Goal: Find contact information: Find contact information

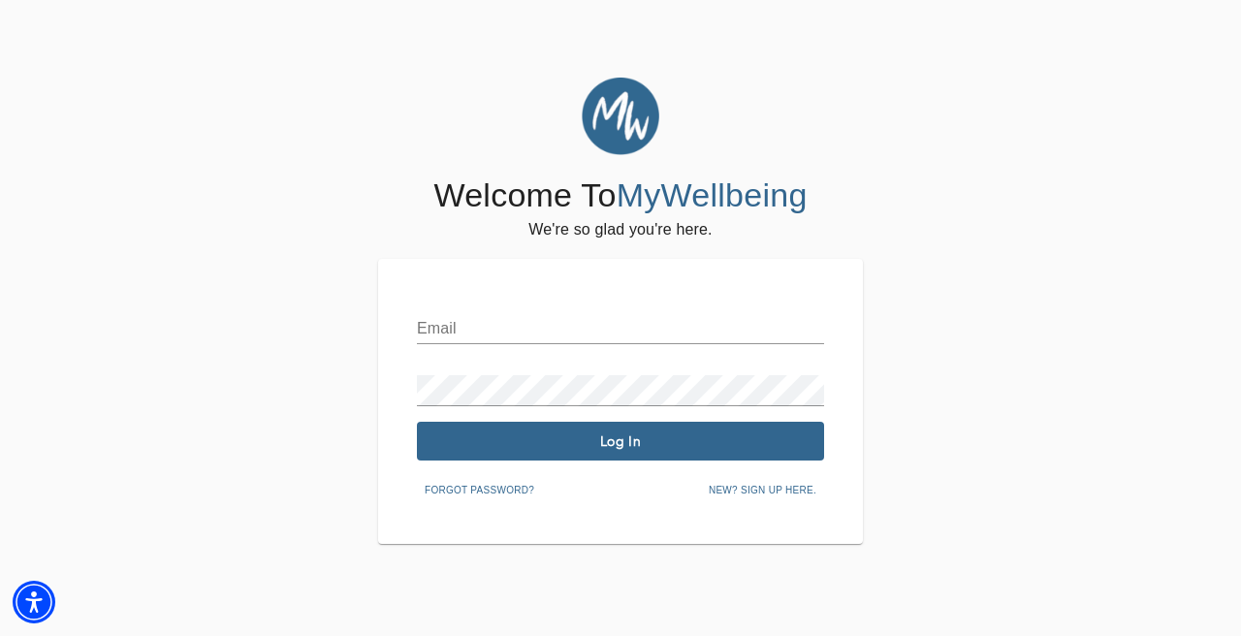
type input "staff@mindspsychology.com"
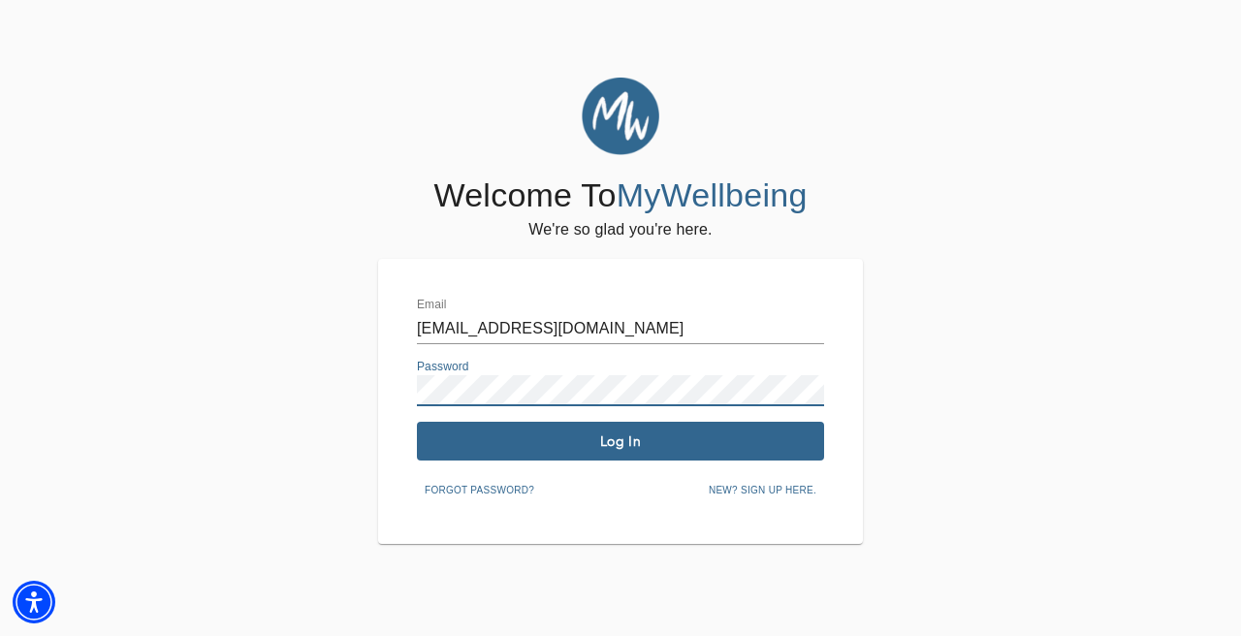
click at [605, 429] on button "Log In" at bounding box center [620, 441] width 407 height 39
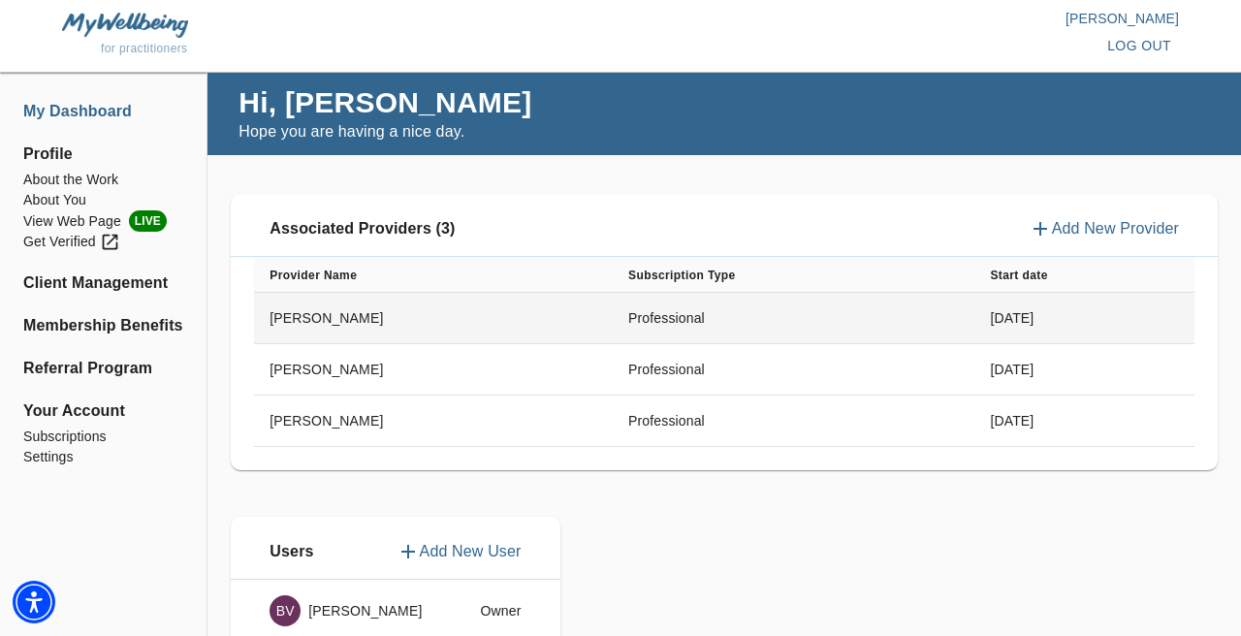
click at [640, 325] on td "Professional" at bounding box center [794, 318] width 362 height 51
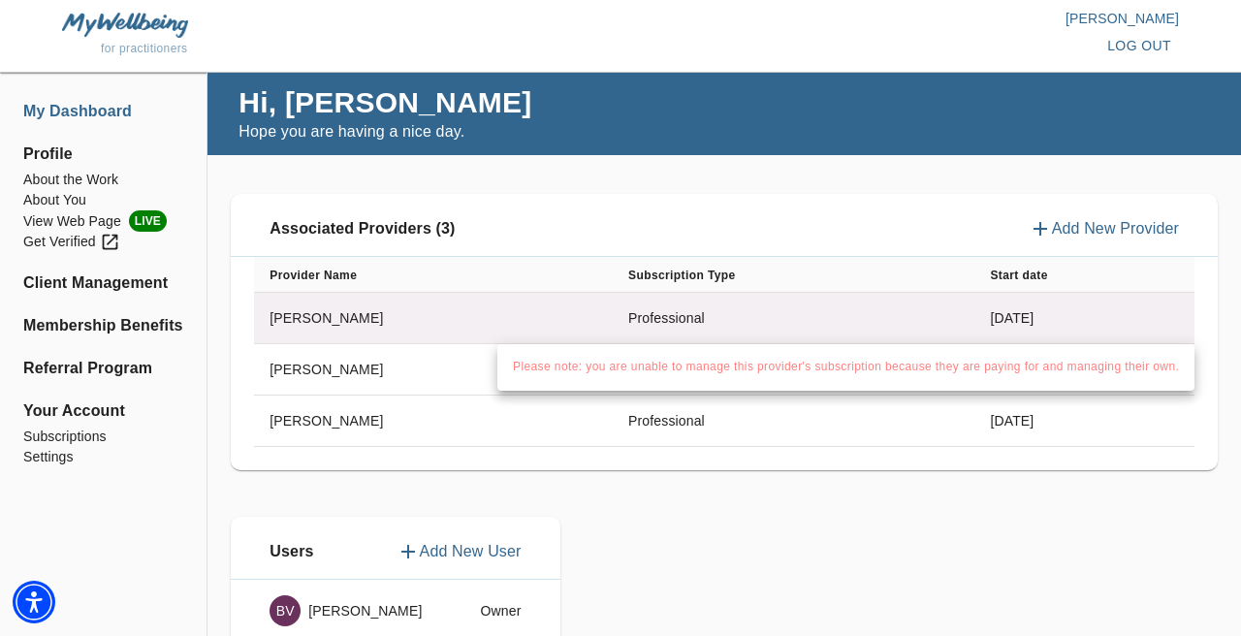
click at [640, 325] on div at bounding box center [620, 318] width 1241 height 636
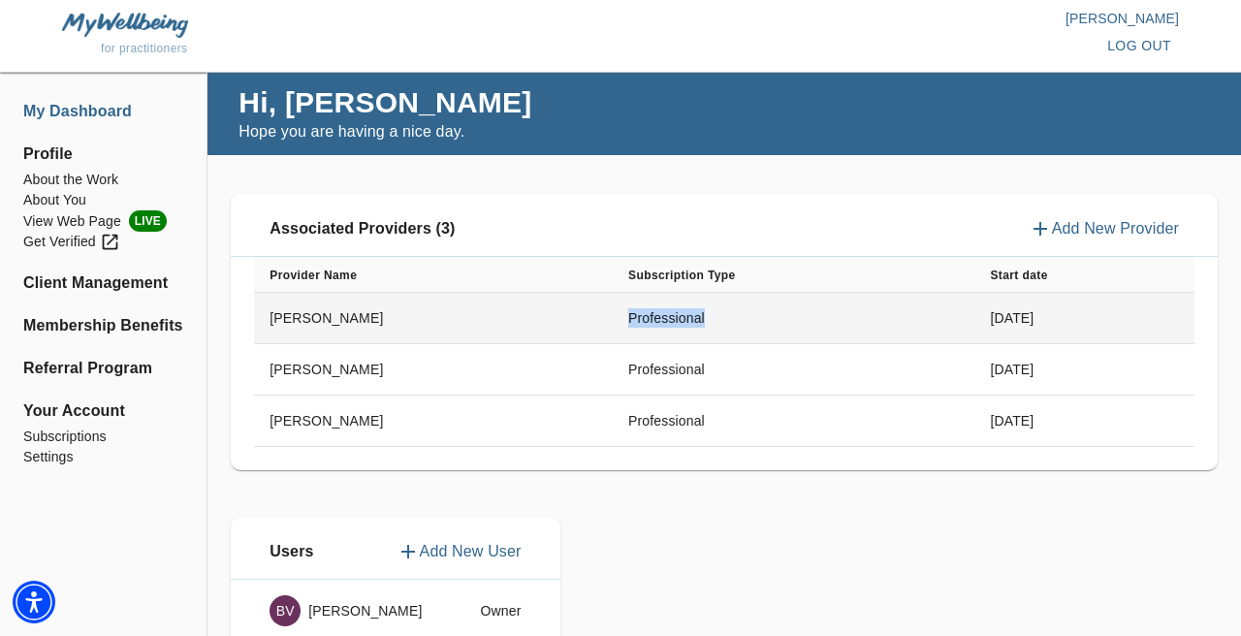
click at [640, 325] on td "Professional" at bounding box center [794, 318] width 362 height 51
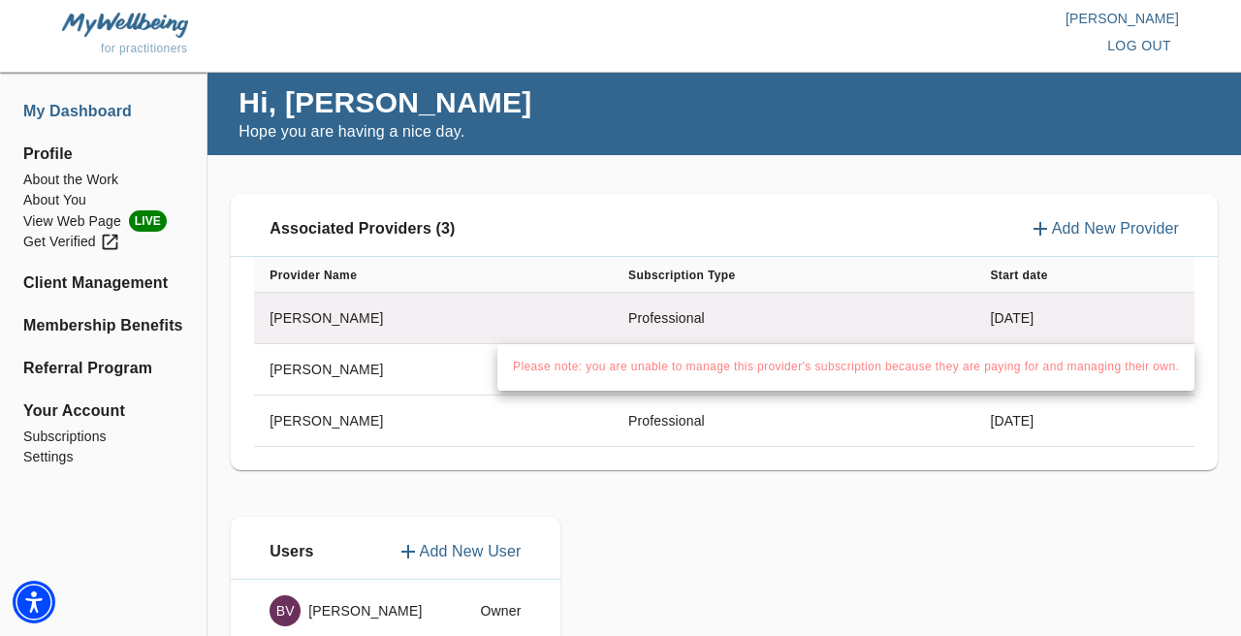
click at [640, 325] on div at bounding box center [620, 318] width 1241 height 636
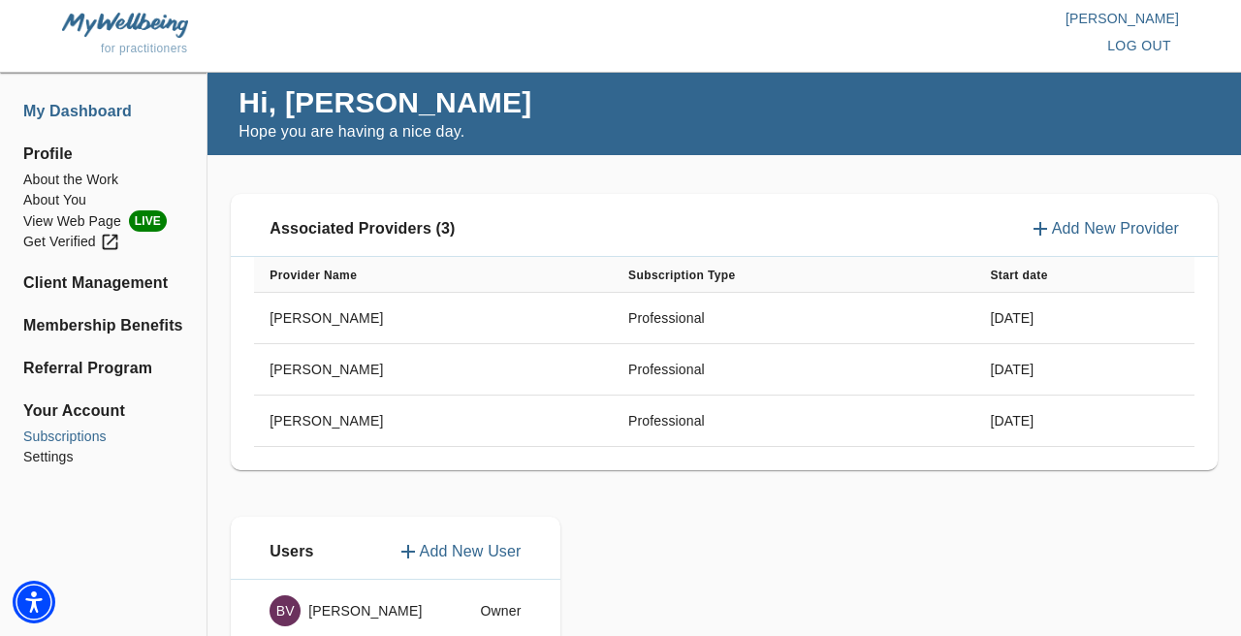
click at [93, 430] on li "Subscriptions" at bounding box center [103, 437] width 160 height 20
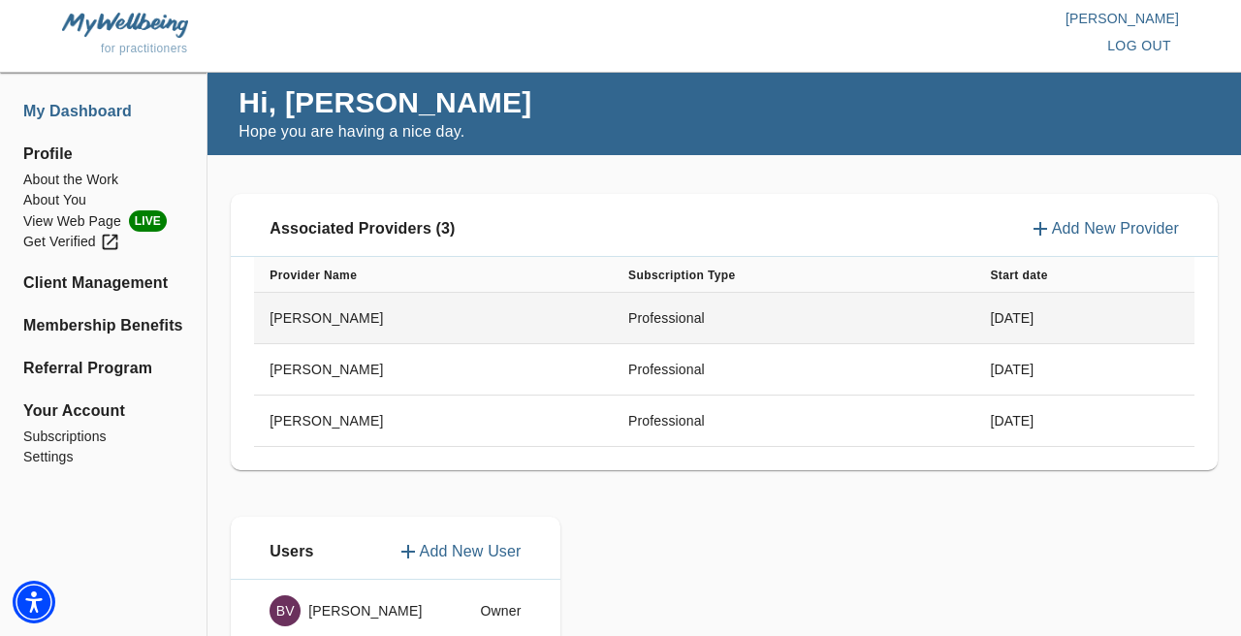
click at [647, 324] on td "Professional" at bounding box center [794, 318] width 362 height 51
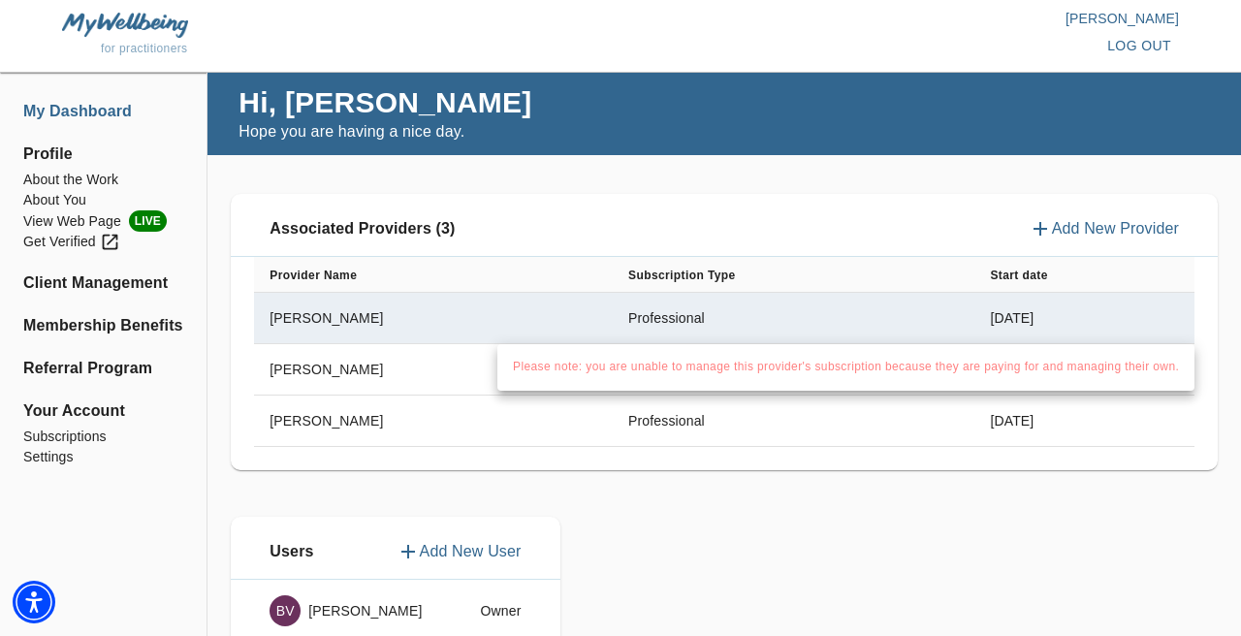
click at [404, 323] on div at bounding box center [620, 318] width 1241 height 636
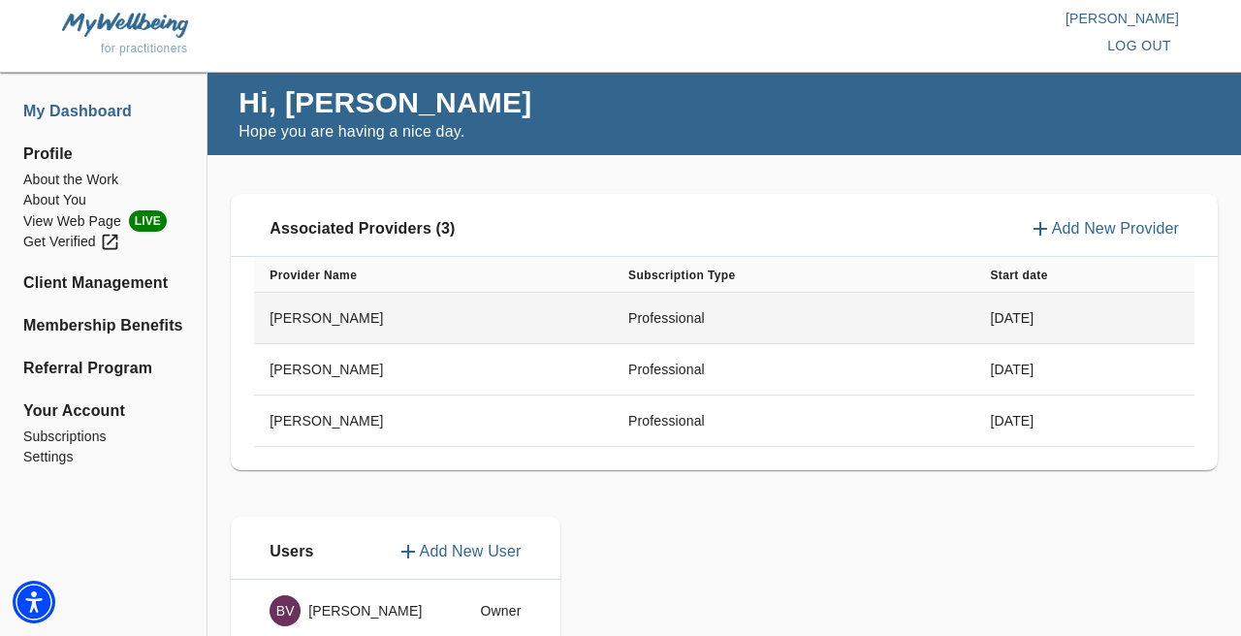
click at [312, 313] on td "[PERSON_NAME]" at bounding box center [433, 318] width 359 height 51
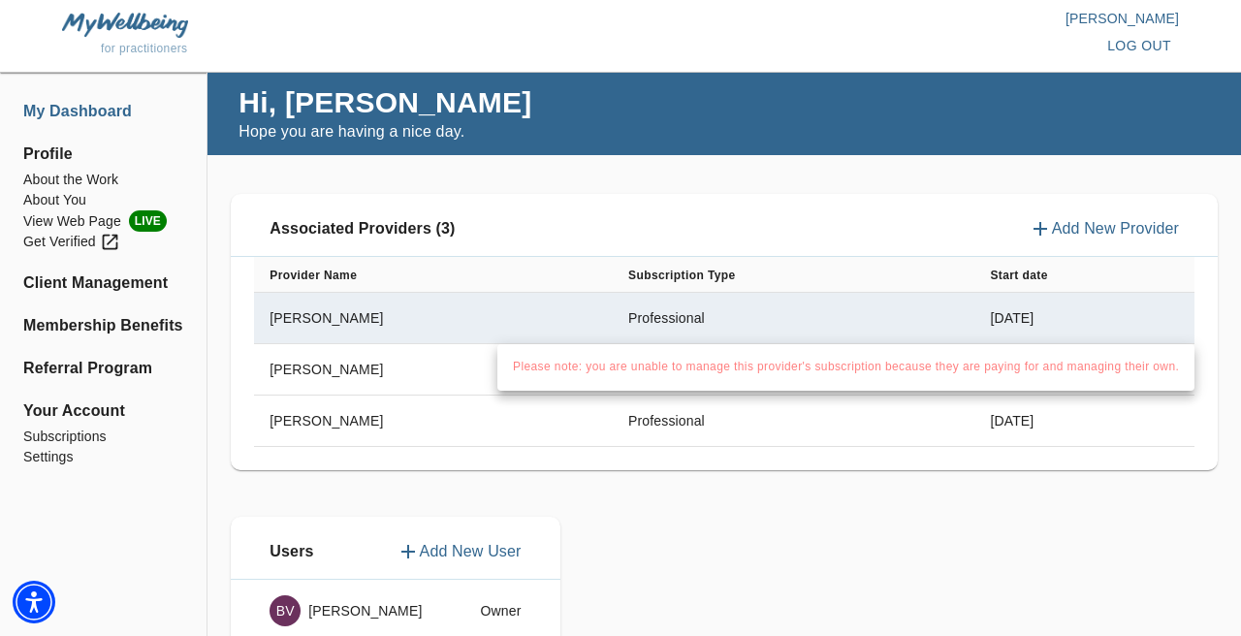
click at [329, 342] on div at bounding box center [620, 318] width 1241 height 636
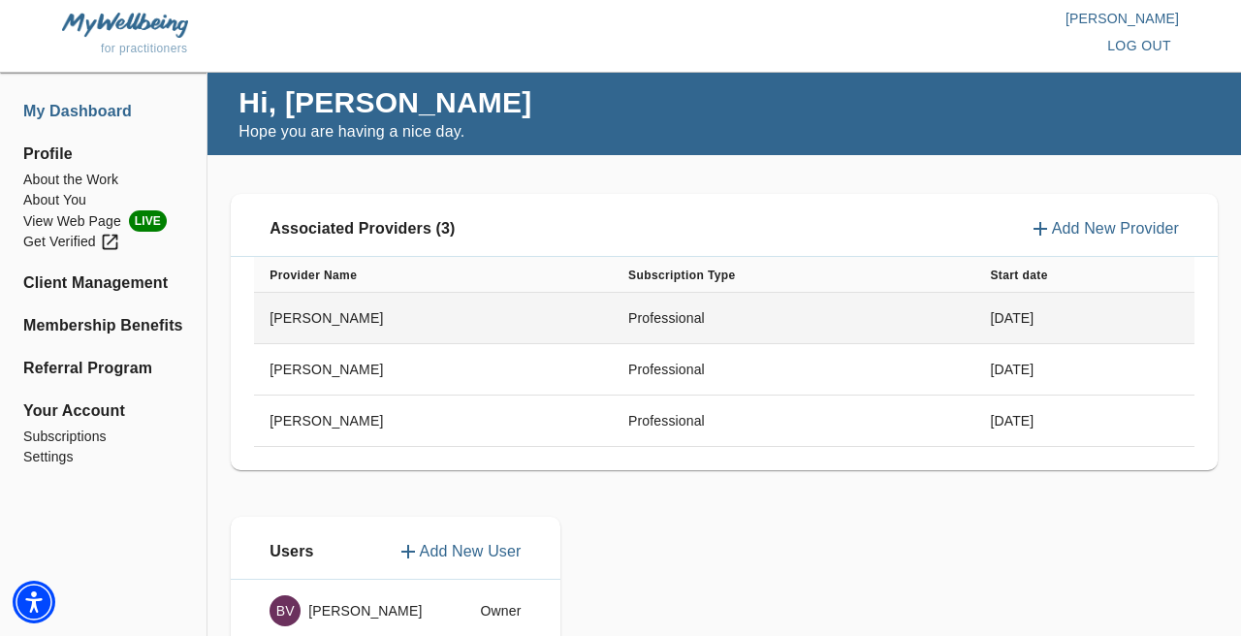
click at [303, 313] on td "[PERSON_NAME]" at bounding box center [433, 318] width 359 height 51
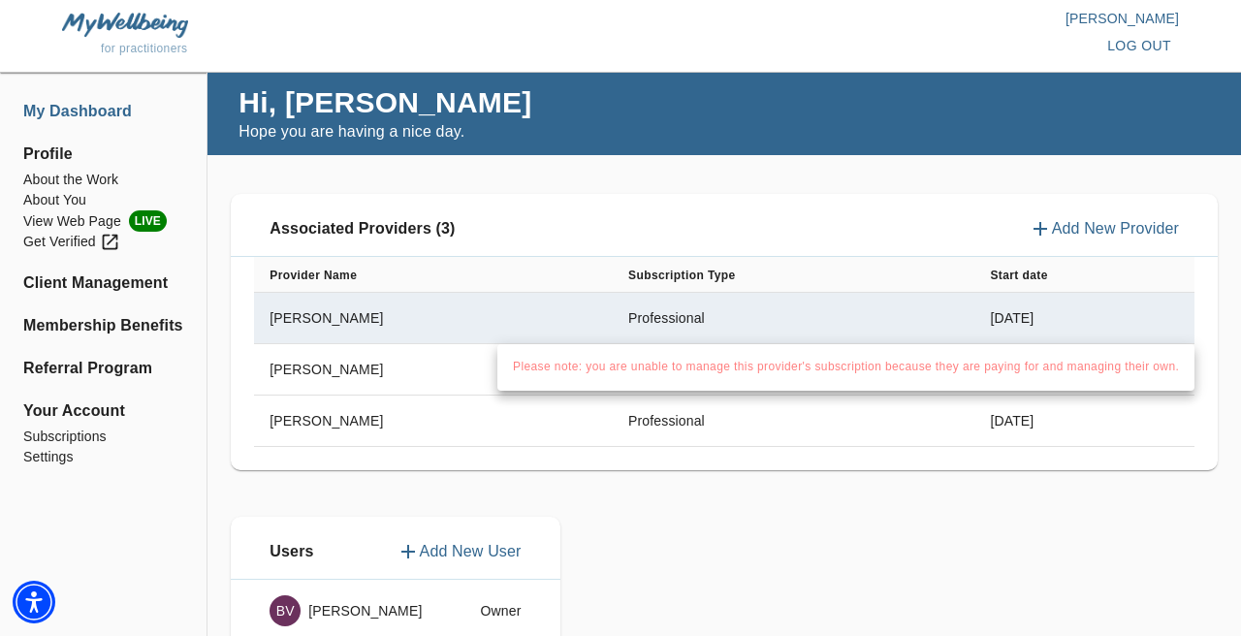
click at [355, 311] on div at bounding box center [620, 318] width 1241 height 636
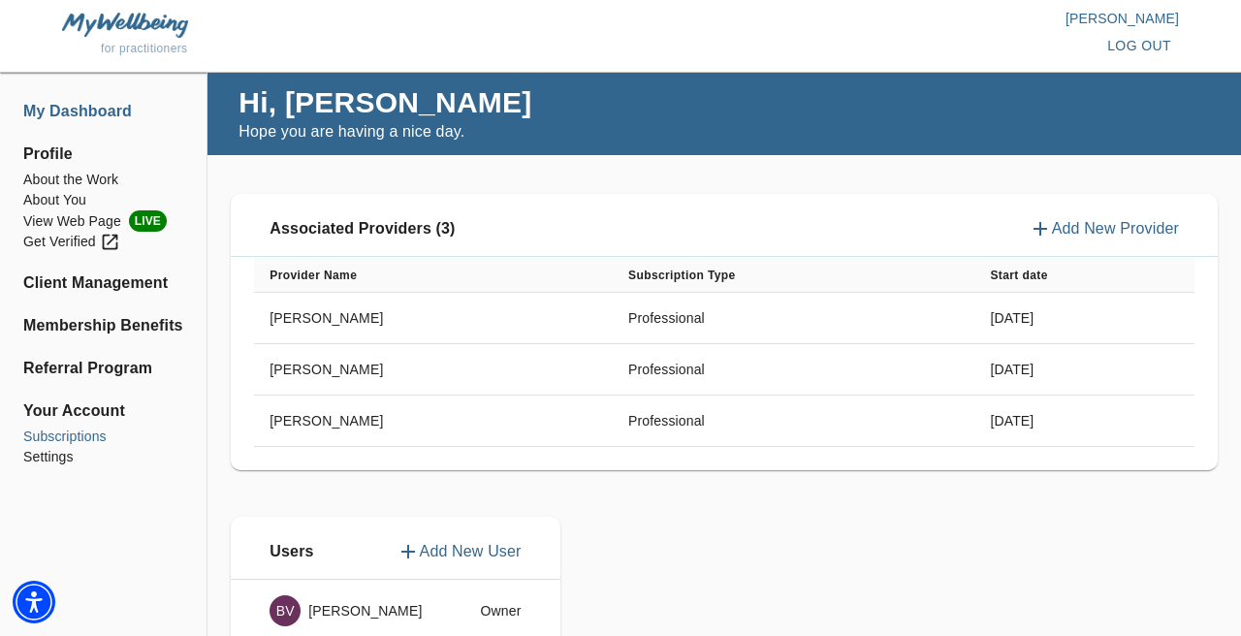
click at [73, 437] on li "Subscriptions" at bounding box center [103, 437] width 160 height 20
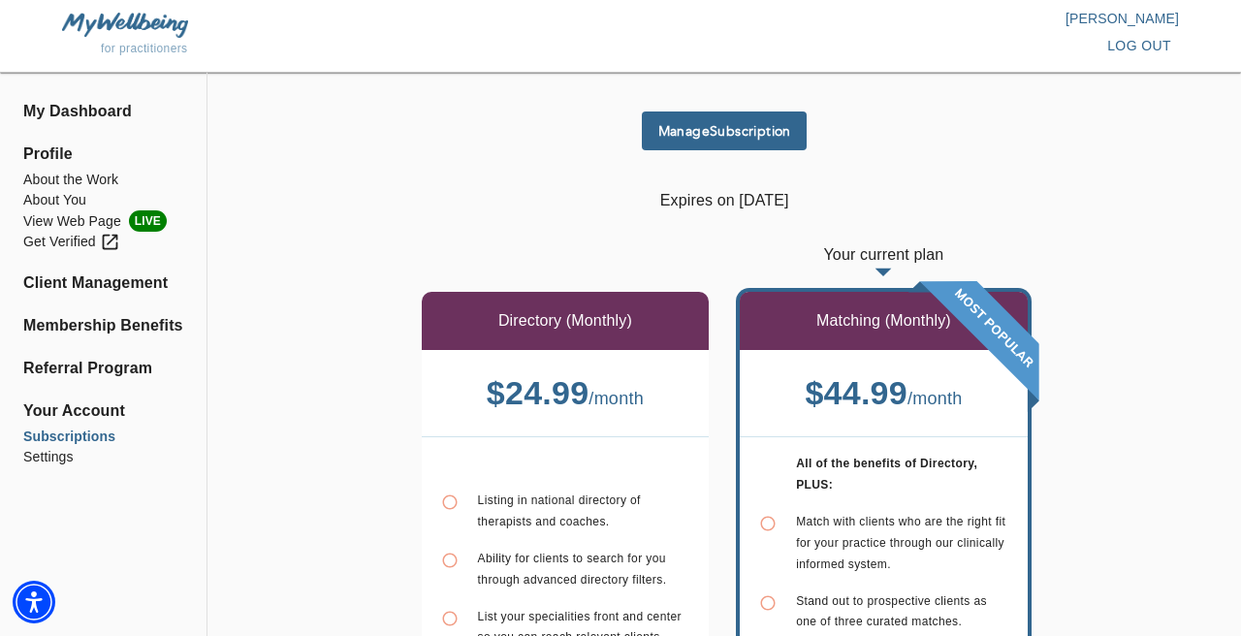
click at [688, 122] on span "Manage Subscription" at bounding box center [724, 131] width 149 height 18
click at [79, 175] on li "About the Work" at bounding box center [103, 180] width 160 height 20
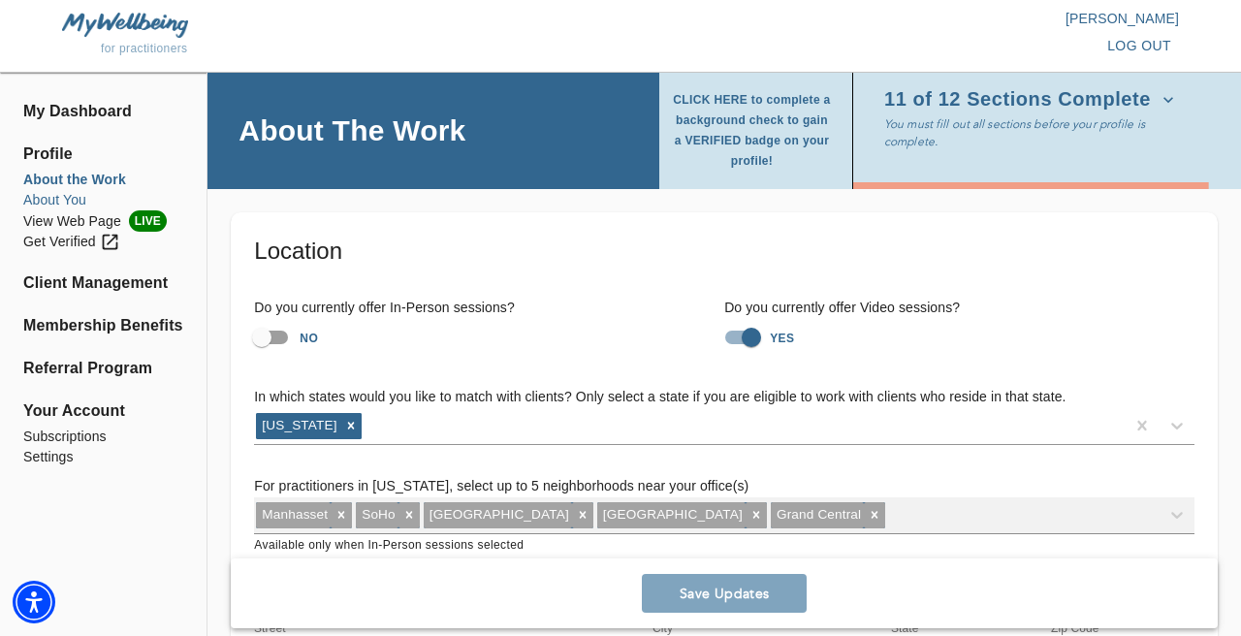
click at [61, 204] on li "About You" at bounding box center [103, 200] width 160 height 20
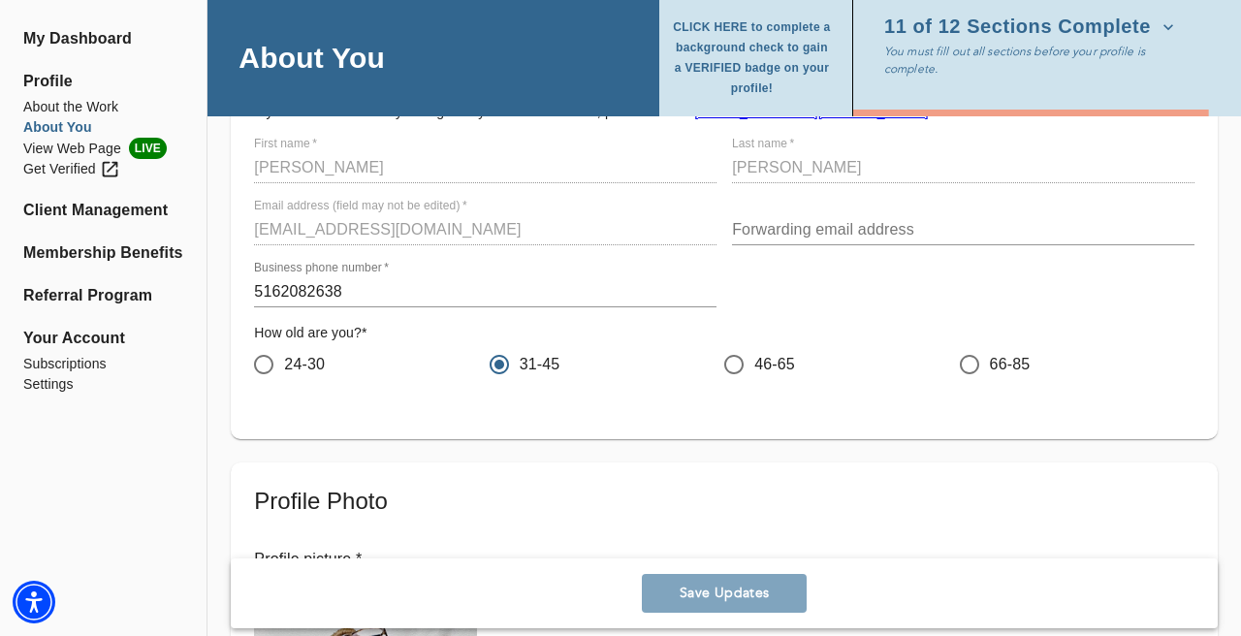
scroll to position [187, 0]
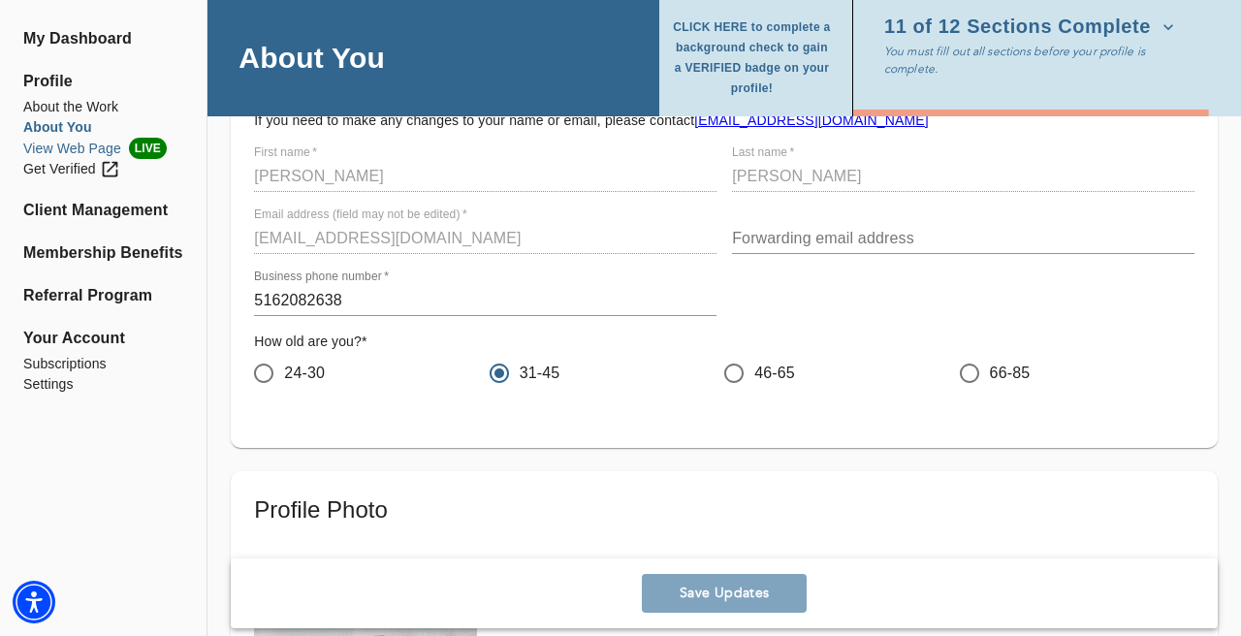
click at [70, 152] on li "View Web Page LIVE" at bounding box center [103, 148] width 160 height 21
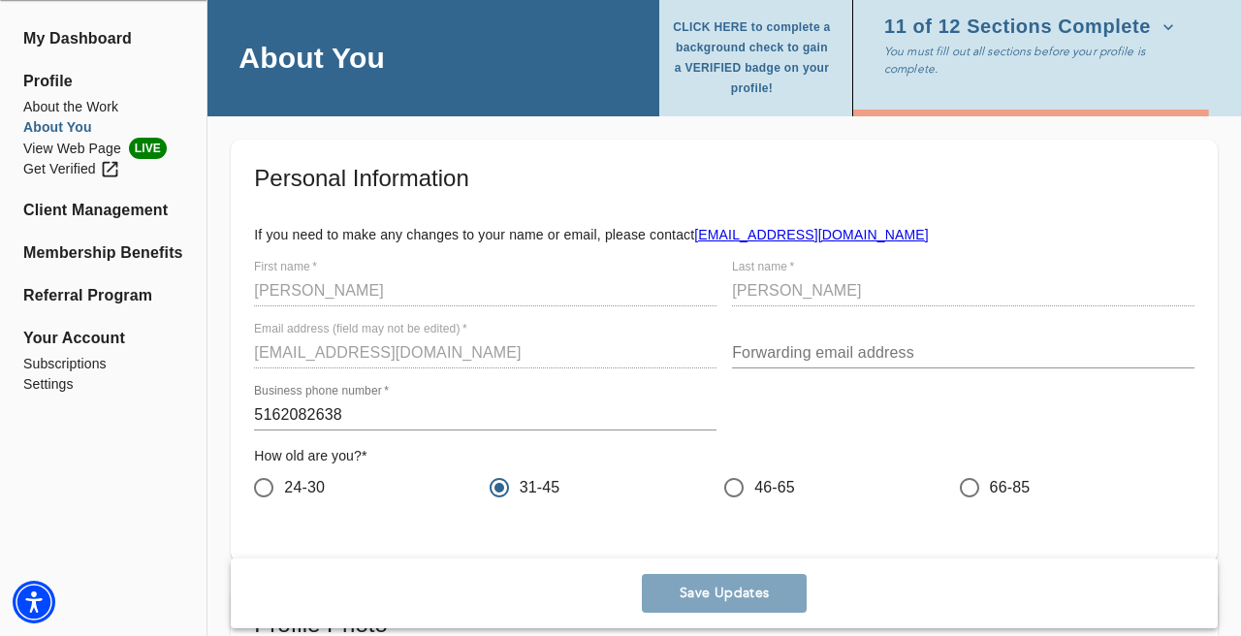
scroll to position [74, 0]
click at [67, 364] on li "Subscriptions" at bounding box center [103, 364] width 160 height 20
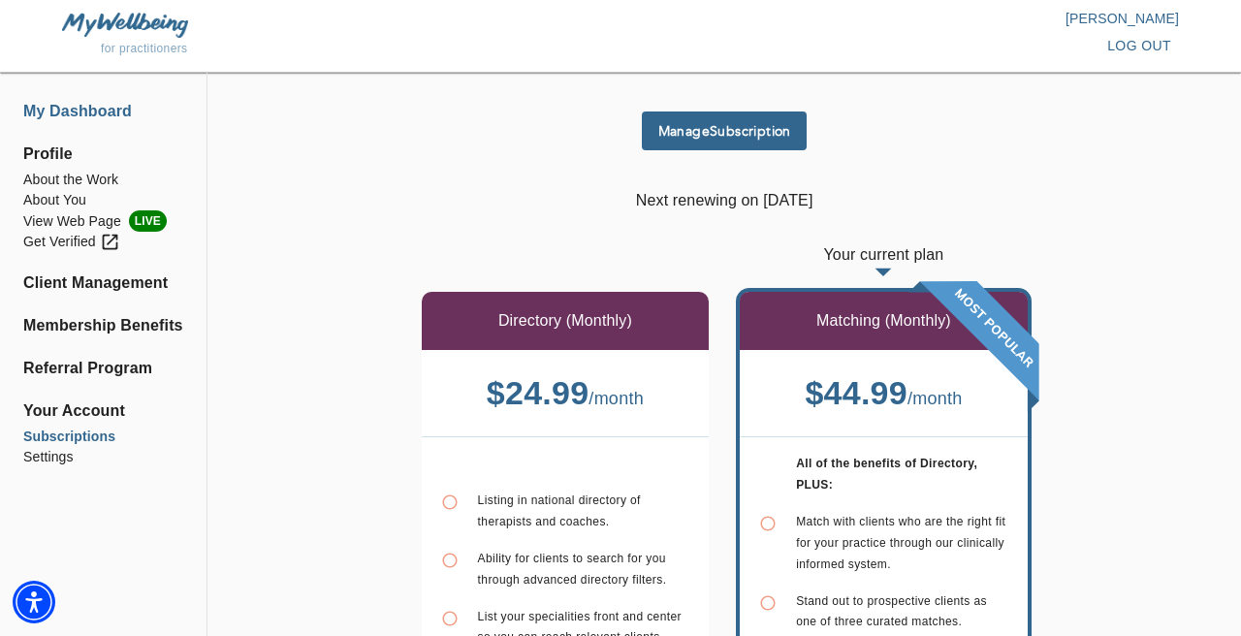
click at [68, 117] on li "My Dashboard" at bounding box center [103, 111] width 160 height 23
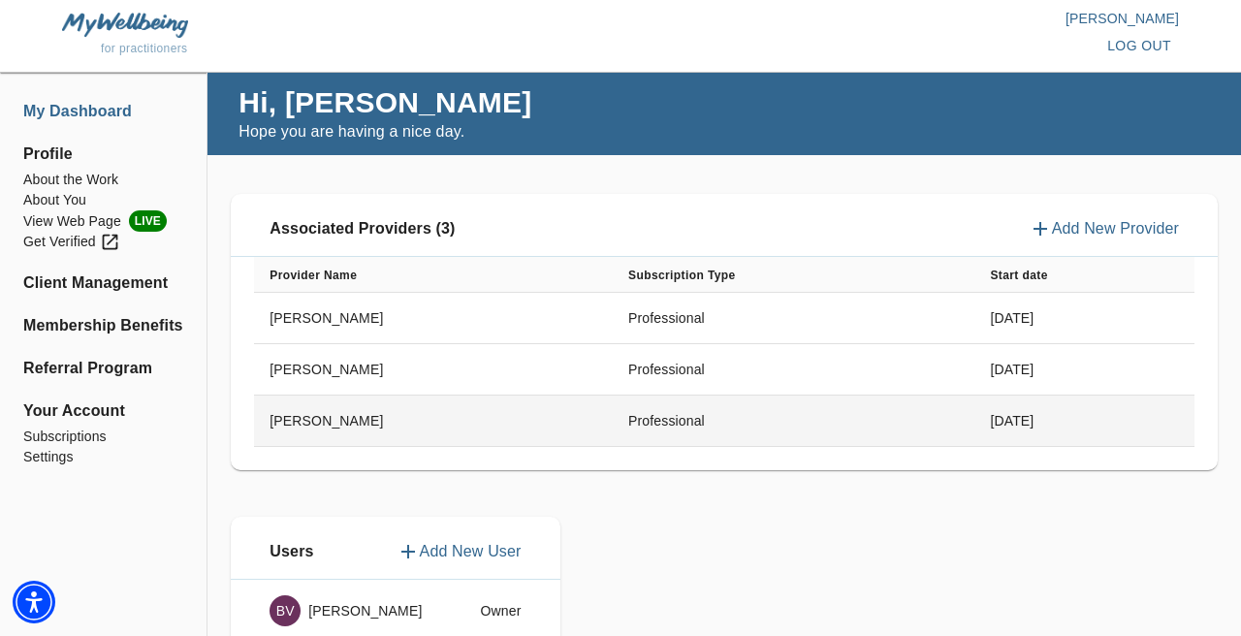
click at [517, 425] on td "[PERSON_NAME]" at bounding box center [433, 421] width 359 height 51
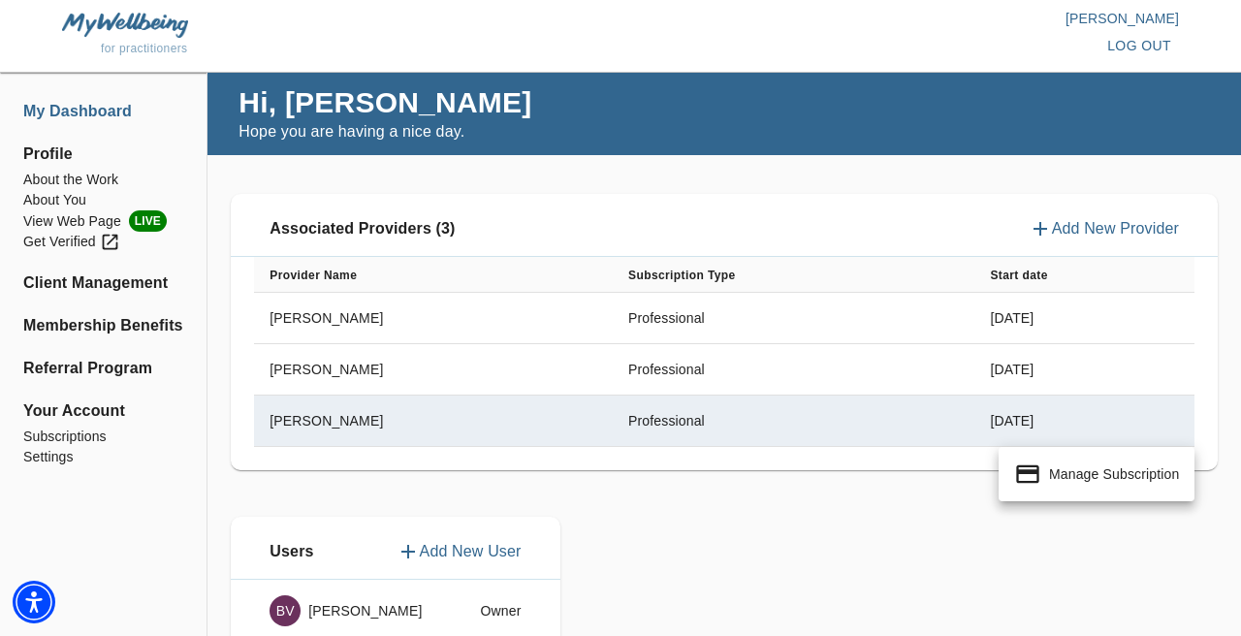
click at [516, 424] on div at bounding box center [620, 318] width 1241 height 636
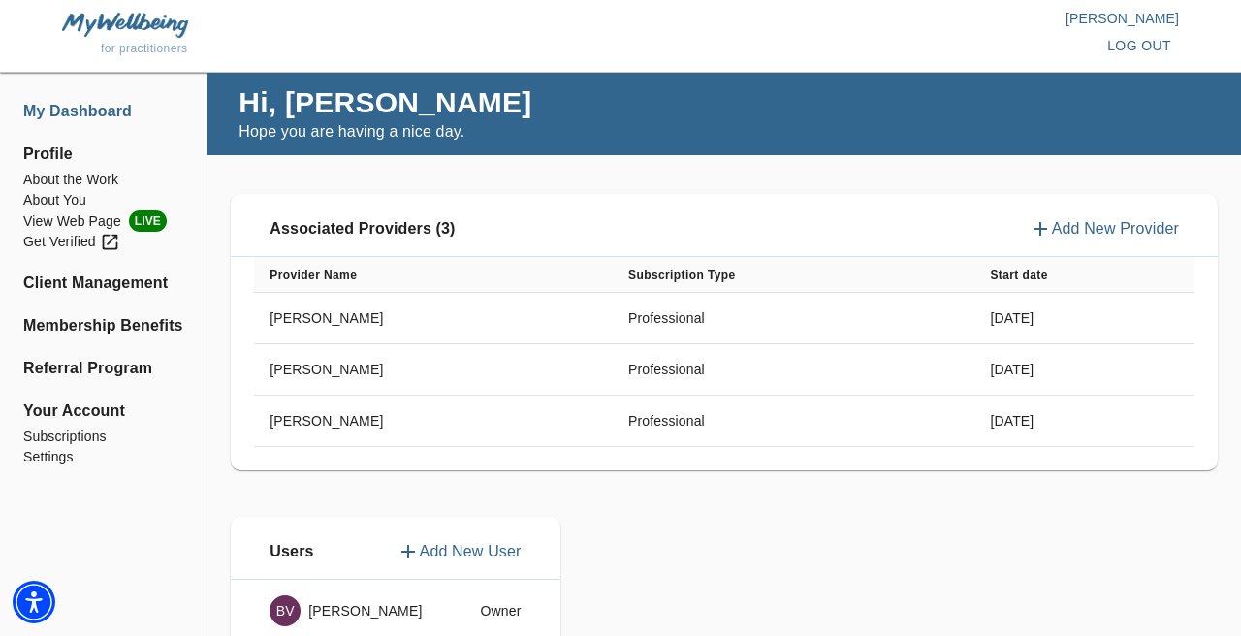
click at [516, 424] on td "[PERSON_NAME]" at bounding box center [433, 421] width 359 height 51
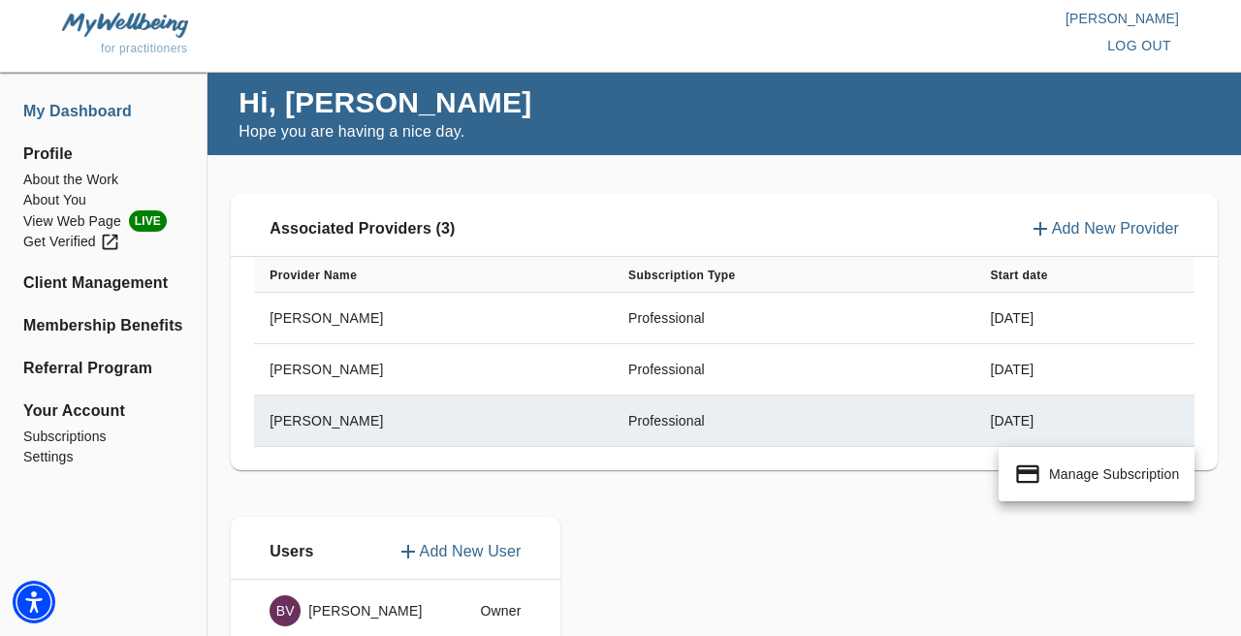
click at [516, 424] on div at bounding box center [620, 318] width 1241 height 636
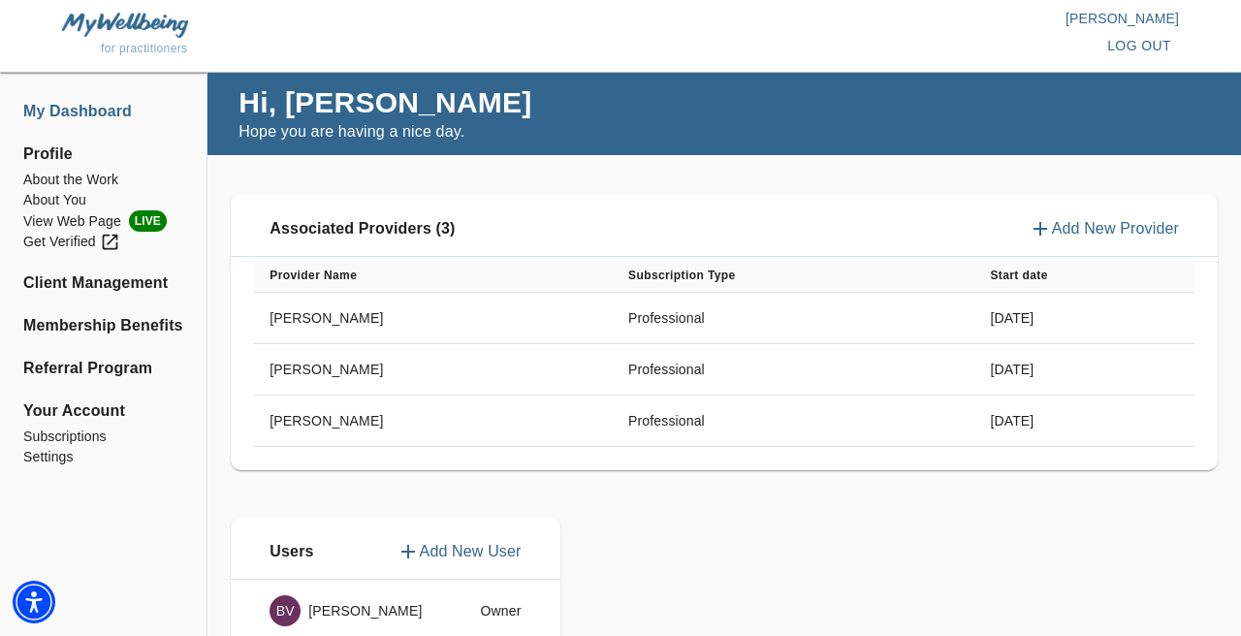
click at [1152, 48] on span "log out" at bounding box center [1139, 46] width 64 height 24
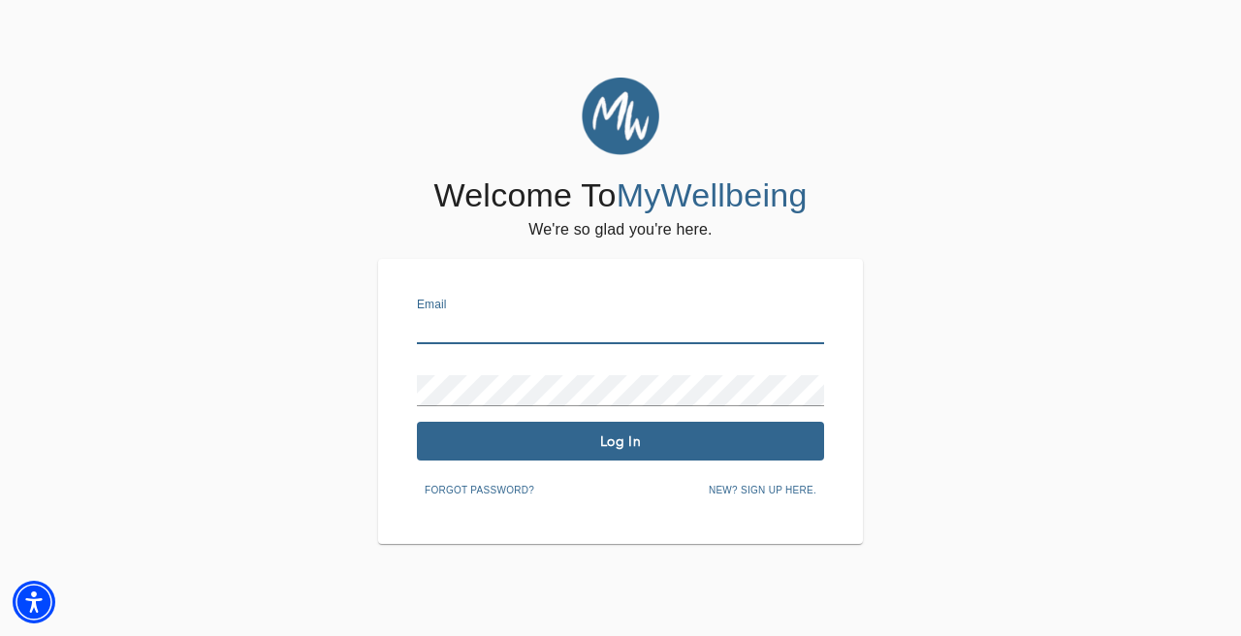
type input "[EMAIL_ADDRESS][DOMAIN_NAME]"
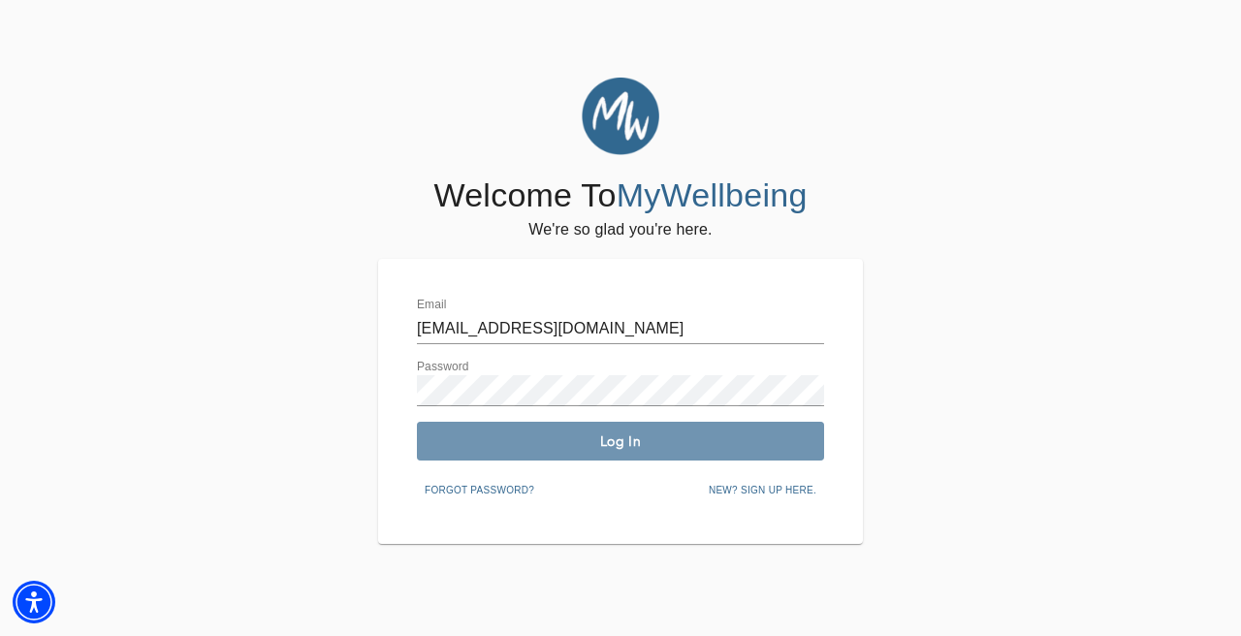
click at [617, 432] on span "Log In" at bounding box center [621, 441] width 392 height 18
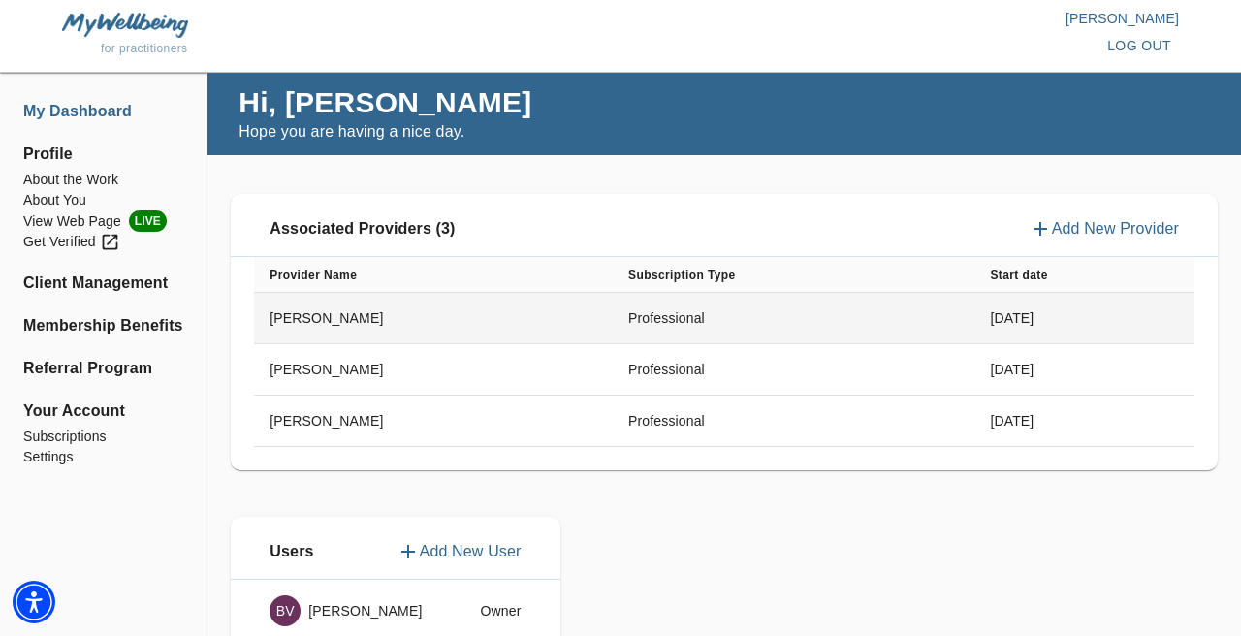
click at [496, 332] on td "[PERSON_NAME]" at bounding box center [433, 318] width 359 height 51
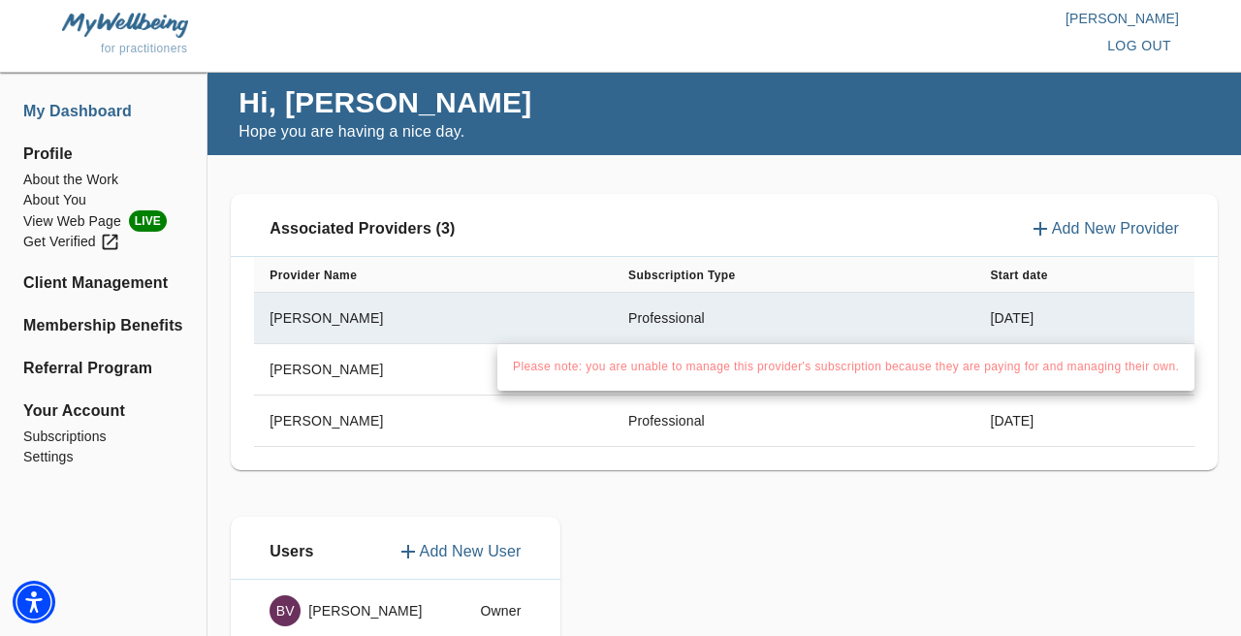
click at [60, 186] on div at bounding box center [620, 318] width 1241 height 636
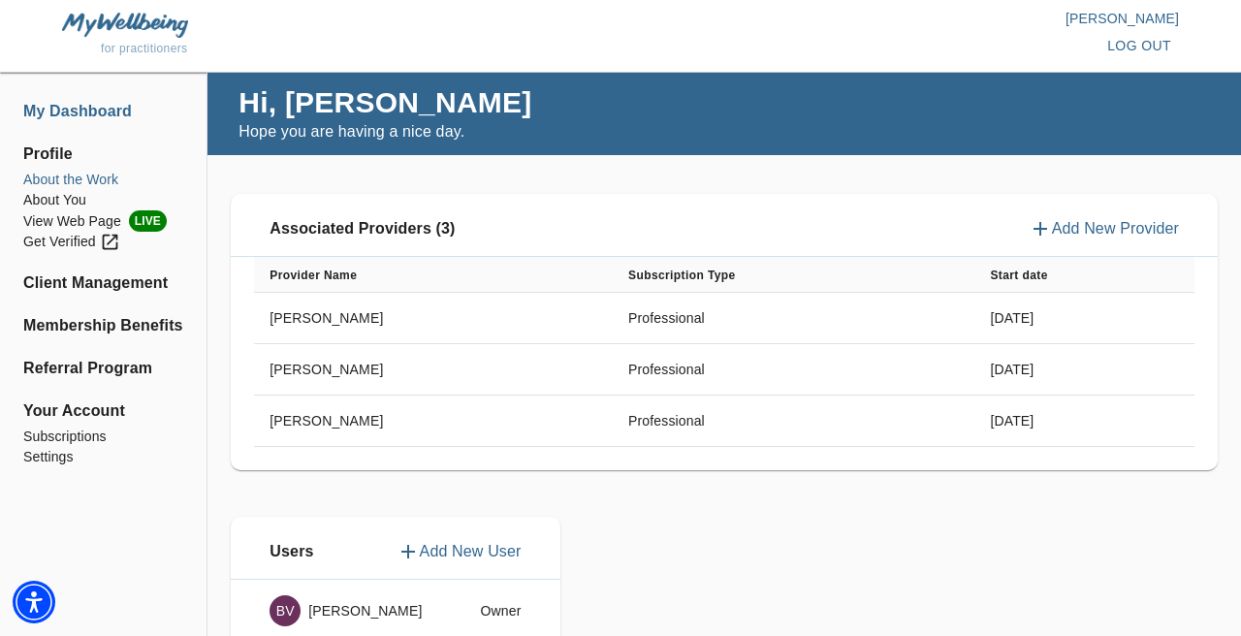
click at [61, 180] on li "About the Work" at bounding box center [103, 180] width 160 height 20
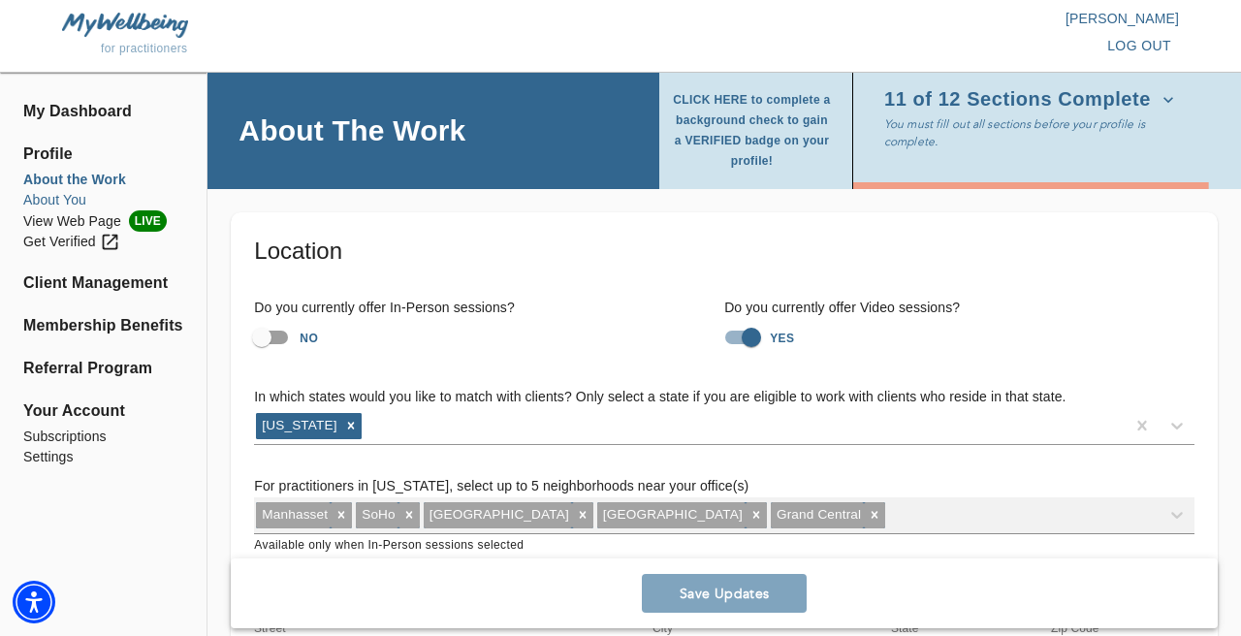
click at [67, 199] on li "About You" at bounding box center [103, 200] width 160 height 20
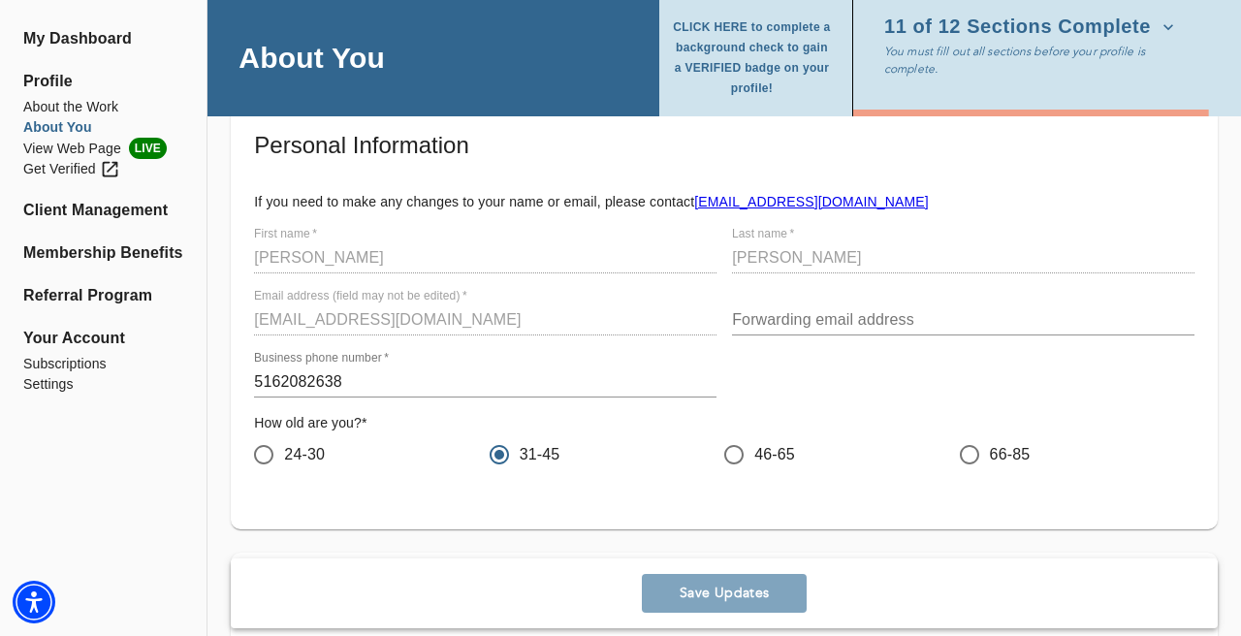
scroll to position [107, 0]
click at [768, 209] on p "If you need to make any changes to your name or email, please contact support@m…" at bounding box center [724, 200] width 940 height 19
click at [766, 202] on link "support@mywellbeing.com" at bounding box center [811, 201] width 234 height 16
